Goal: Transaction & Acquisition: Purchase product/service

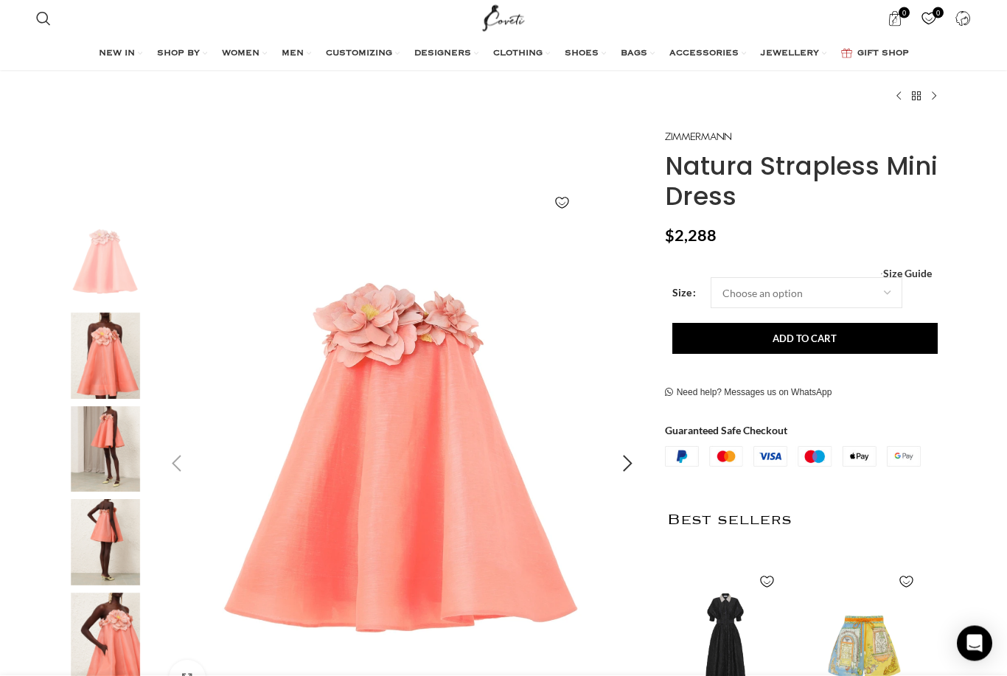
scroll to position [100, 0]
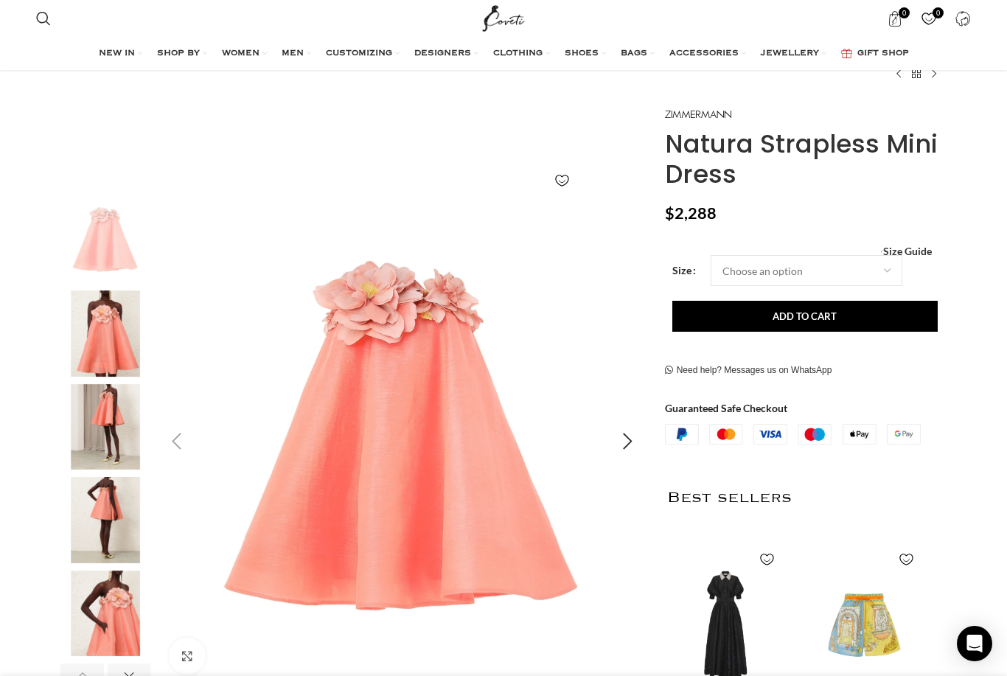
click at [432, 389] on img "1 / 8" at bounding box center [402, 441] width 489 height 489
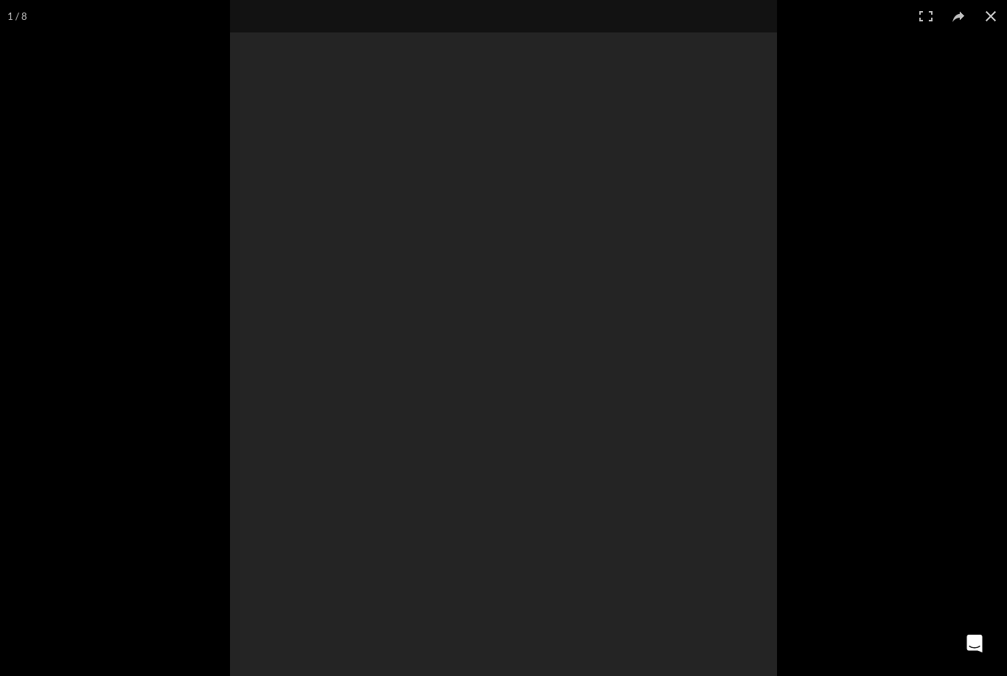
scroll to position [147, 0]
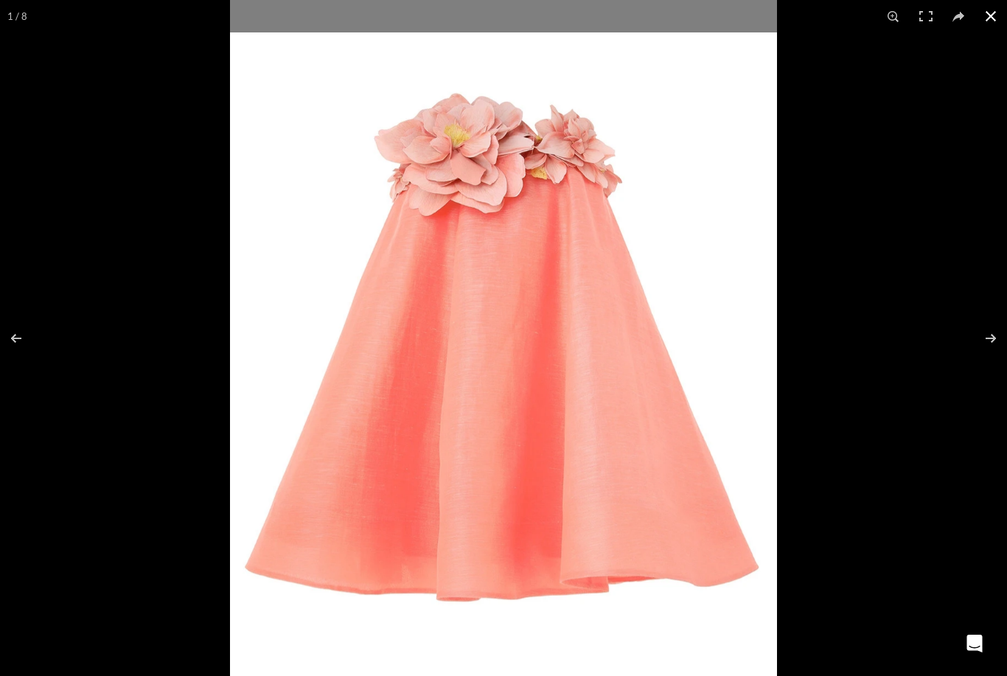
click at [990, 12] on button at bounding box center [991, 16] width 32 height 32
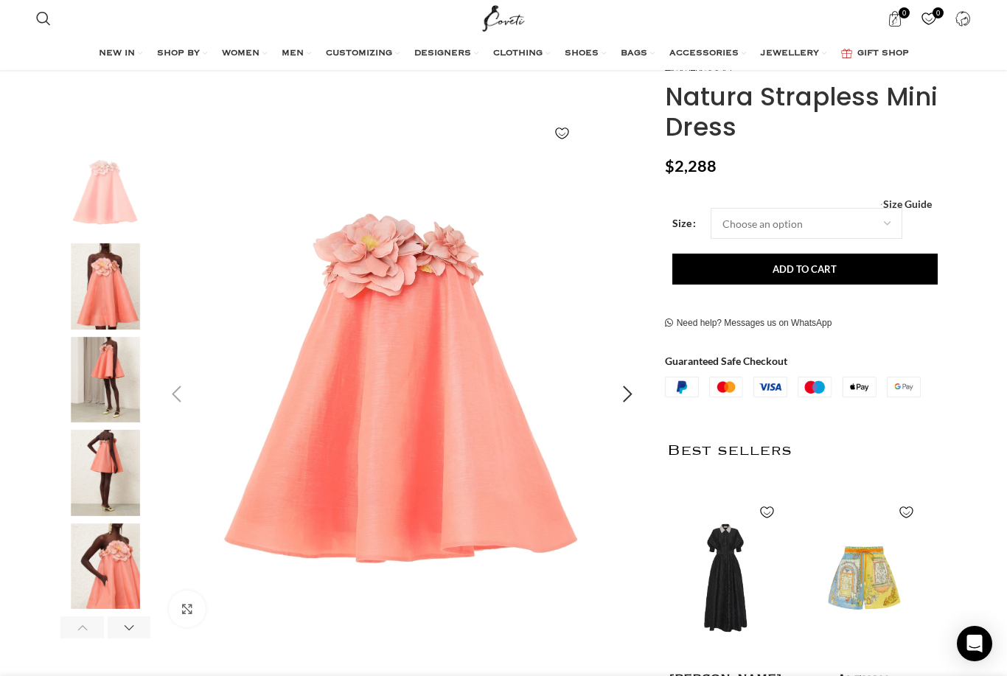
scroll to position [0, 156]
click at [628, 394] on div "Next slide" at bounding box center [628, 394] width 37 height 37
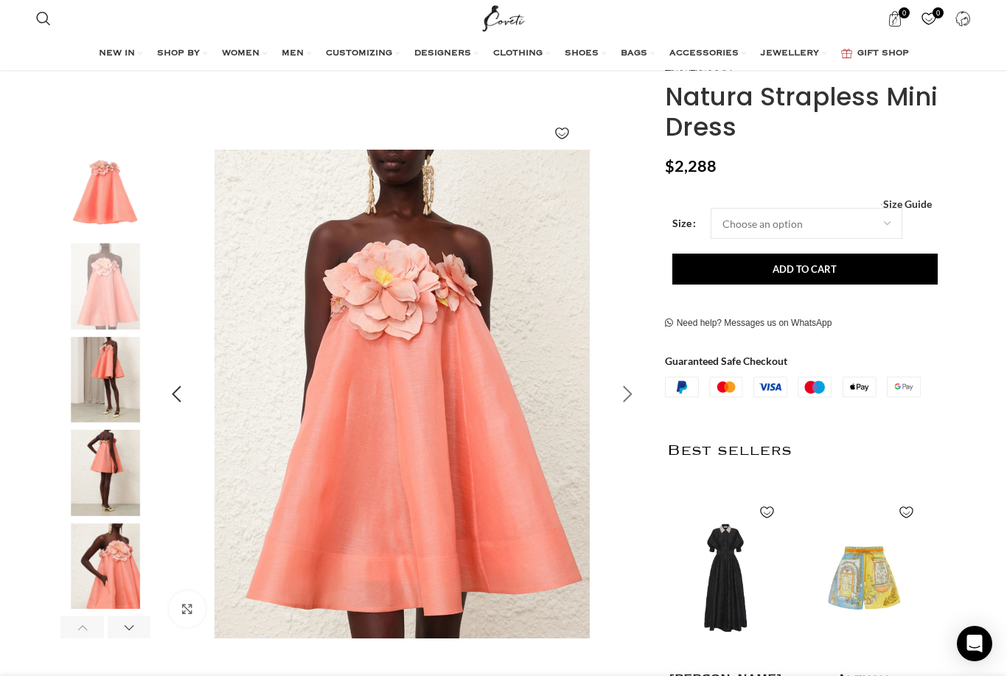
click at [627, 395] on div "Next slide" at bounding box center [628, 394] width 37 height 37
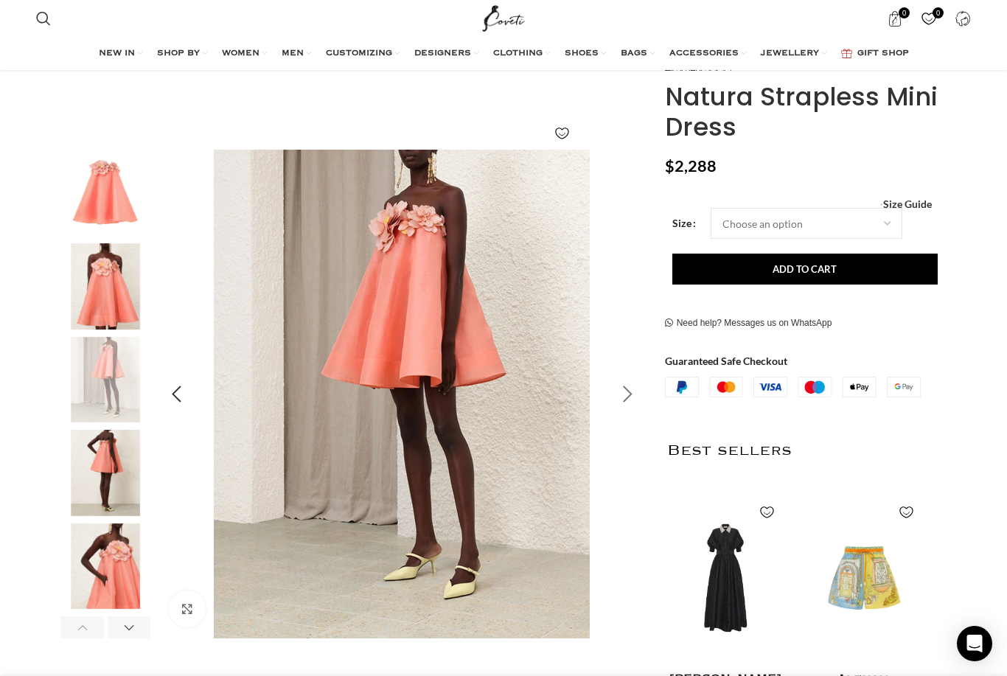
click at [627, 397] on div "Next slide" at bounding box center [628, 394] width 37 height 37
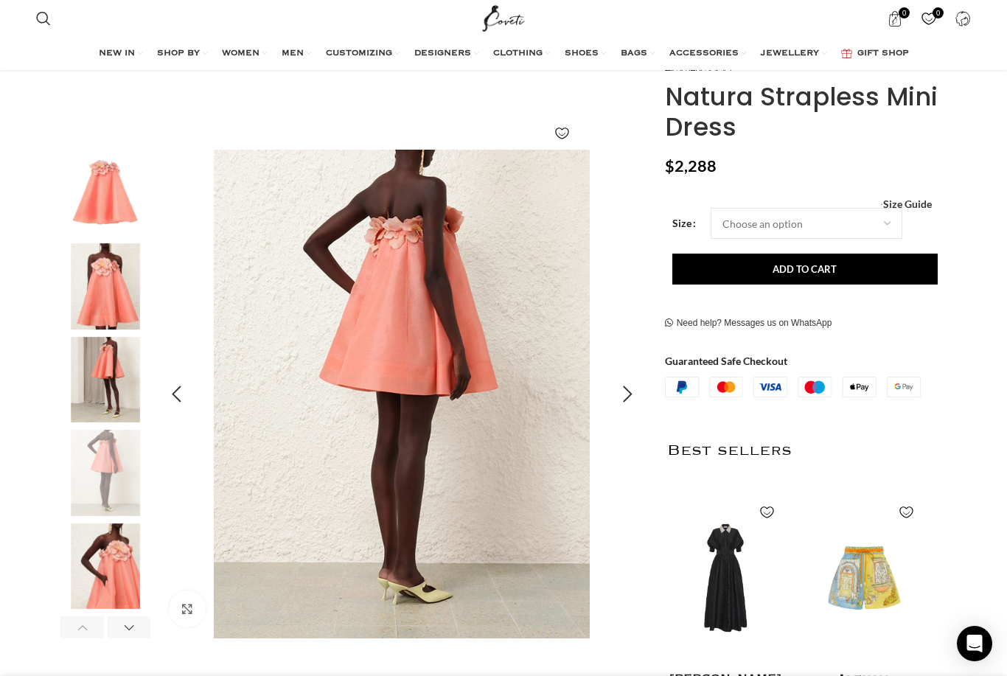
scroll to position [0, 310]
click at [628, 396] on div "Next slide" at bounding box center [628, 394] width 37 height 37
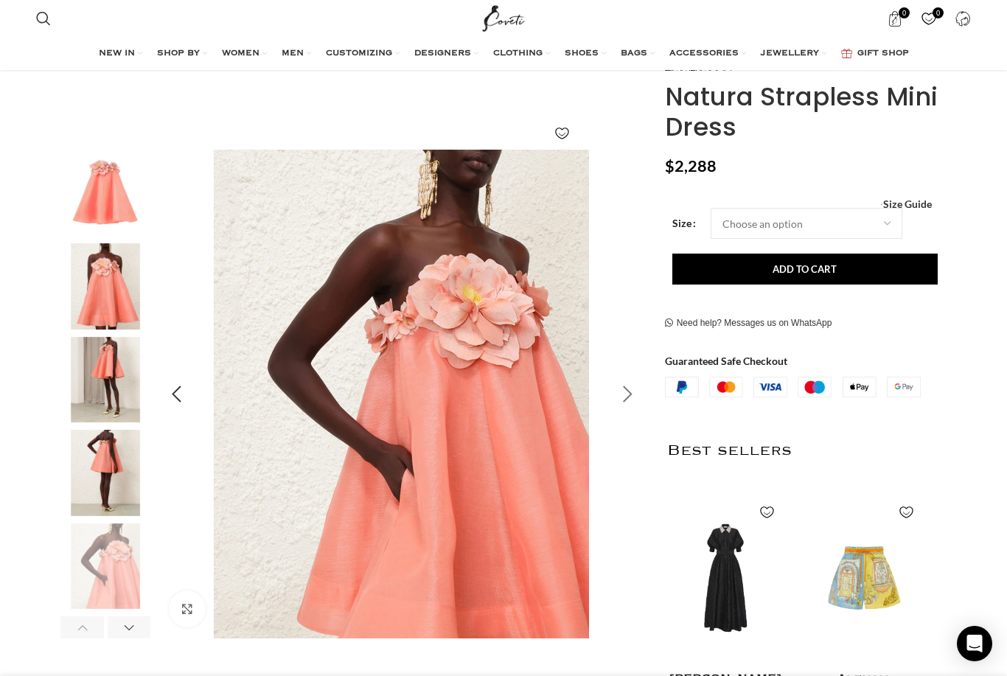
click at [628, 395] on div "Next slide" at bounding box center [628, 394] width 37 height 37
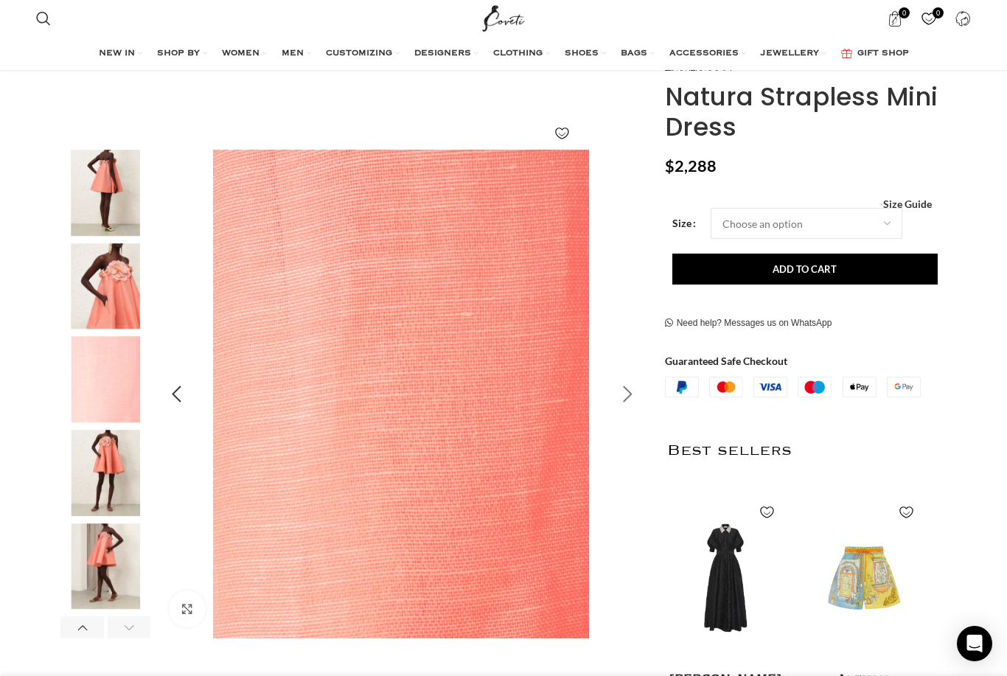
click at [625, 392] on div "Next slide" at bounding box center [628, 394] width 37 height 37
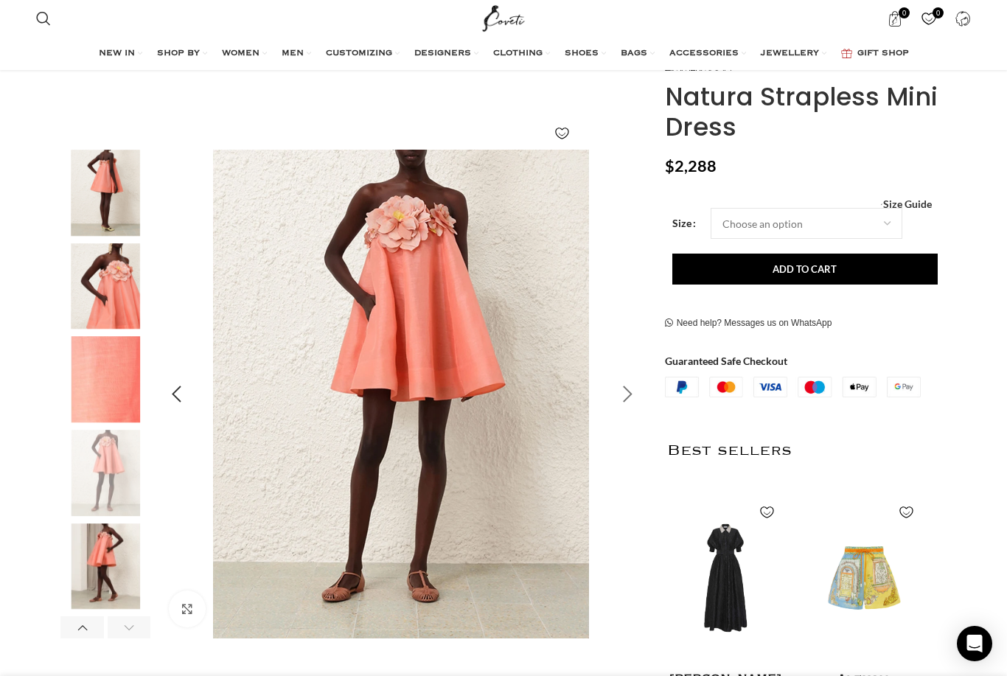
click at [617, 399] on div "Next slide" at bounding box center [628, 394] width 37 height 37
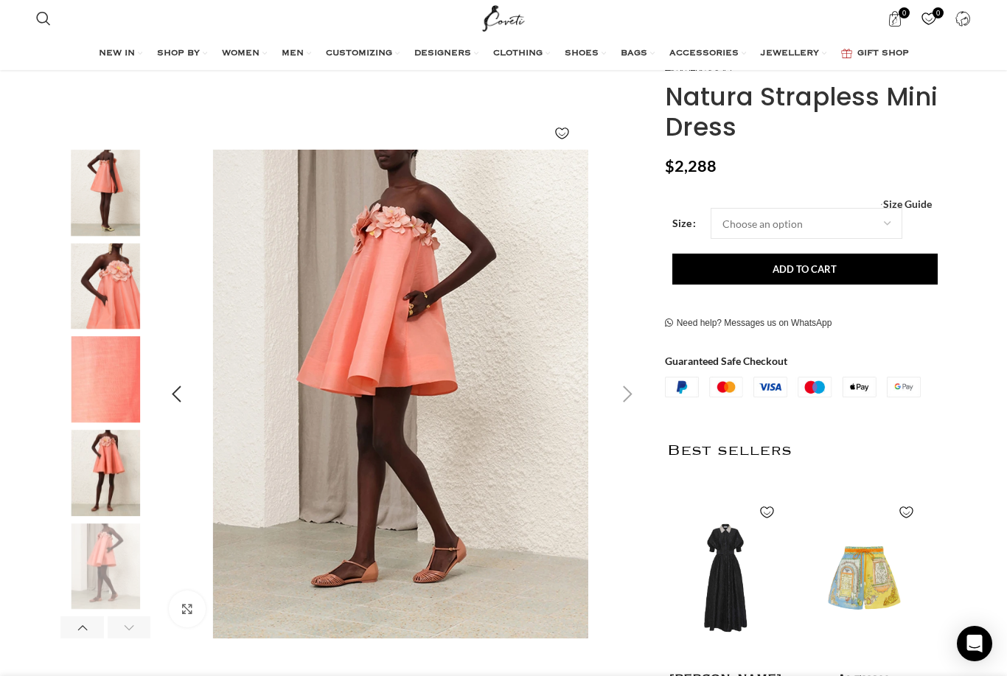
scroll to position [0, 466]
click at [623, 389] on div "Next slide" at bounding box center [628, 394] width 37 height 37
click at [628, 396] on div "Next slide" at bounding box center [628, 394] width 37 height 37
click at [630, 395] on div "Next slide" at bounding box center [628, 394] width 37 height 37
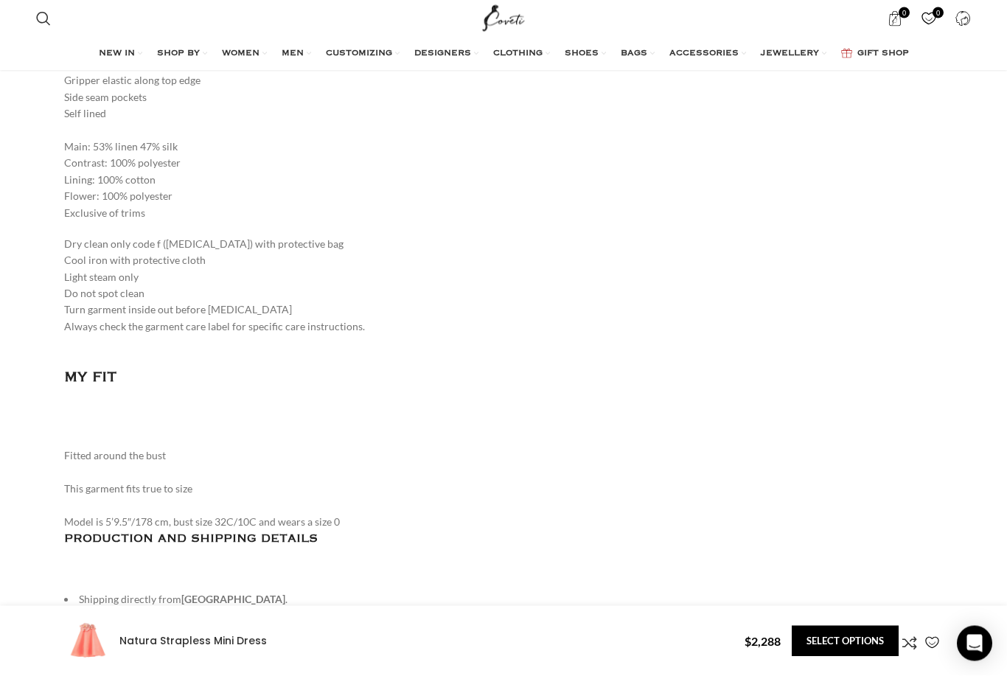
scroll to position [1701, 0]
